Goal: Task Accomplishment & Management: Manage account settings

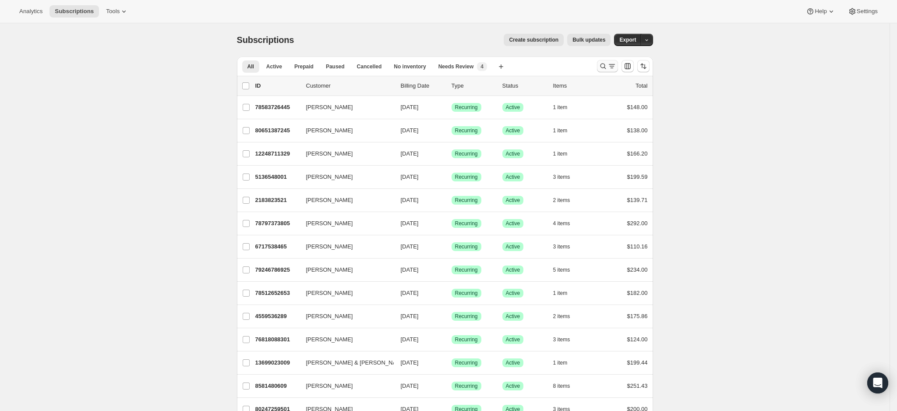
click at [608, 68] on icon "Search and filter results" at bounding box center [603, 66] width 9 height 9
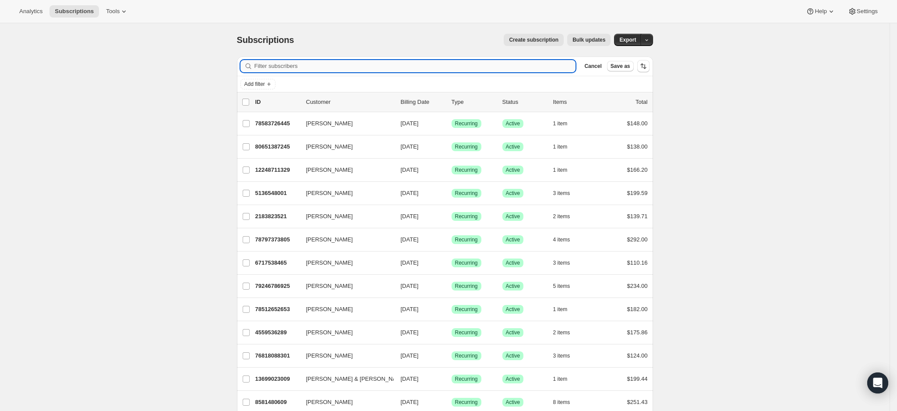
paste input "rasetari@gmail.com"
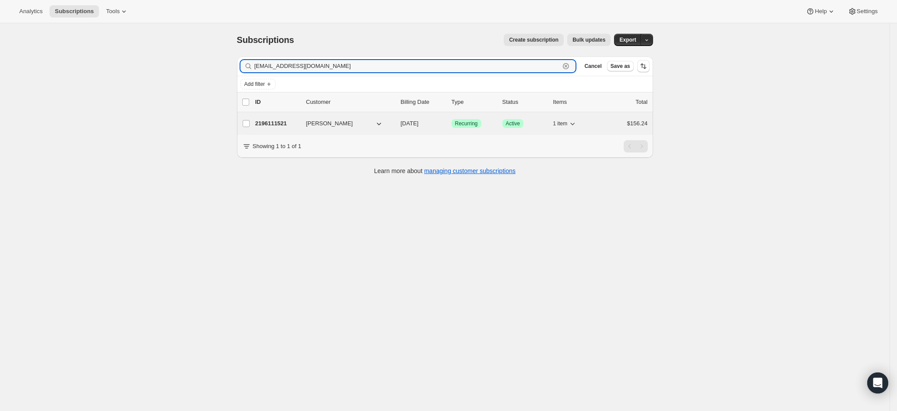
type input "rasetari@gmail.com"
click at [283, 122] on p "2196111521" at bounding box center [277, 123] width 44 height 9
